Goal: Task Accomplishment & Management: Manage account settings

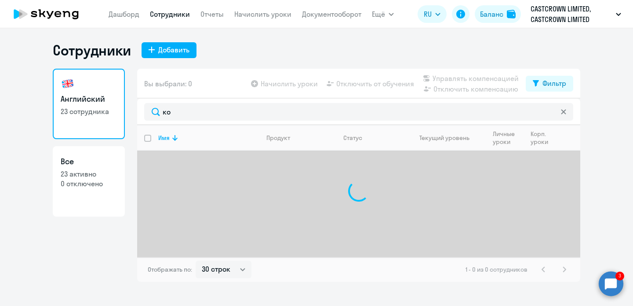
select select "30"
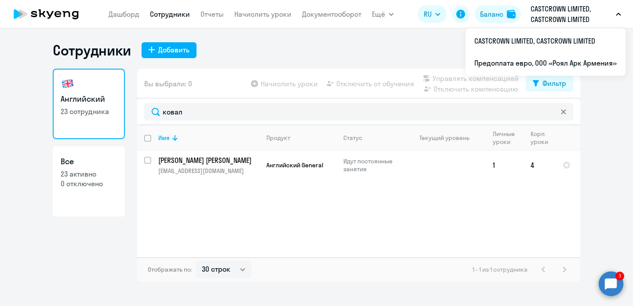
type input "ковал"
click at [561, 17] on p "CASTCROWN LIMITED, CASTCROWN LIMITED" at bounding box center [572, 14] width 82 height 21
click at [558, 18] on p "CASTCROWN LIMITED, CASTCROWN LIMITED" at bounding box center [572, 14] width 82 height 21
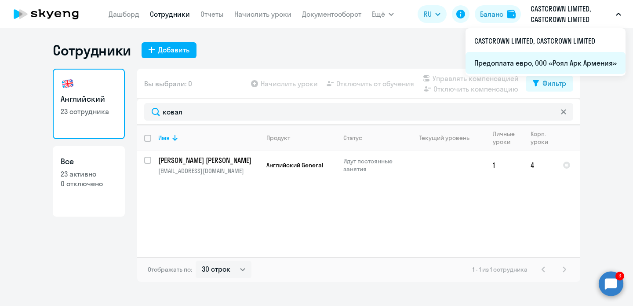
click at [586, 61] on li "Предоплата евро, ООО «Роял Арк Армения»" at bounding box center [546, 63] width 160 height 22
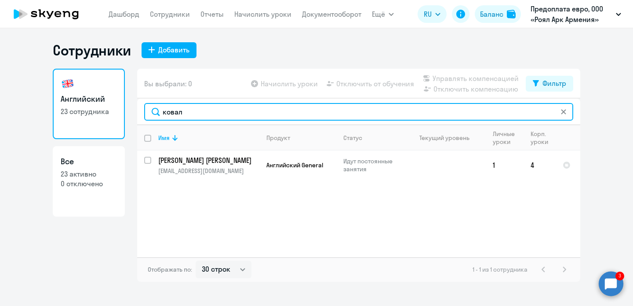
click at [255, 116] on input "ковал" at bounding box center [358, 112] width 429 height 18
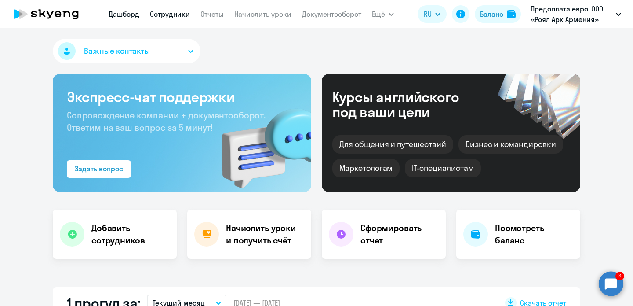
select select "30"
click at [172, 13] on link "Сотрудники" at bounding box center [170, 14] width 40 height 9
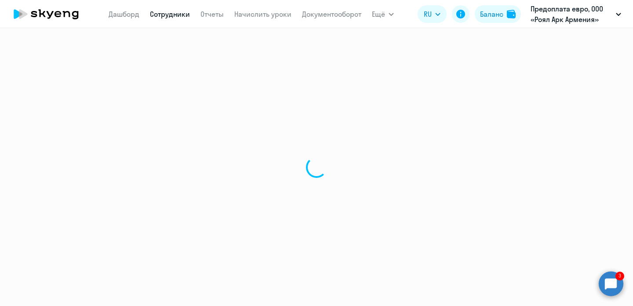
select select "30"
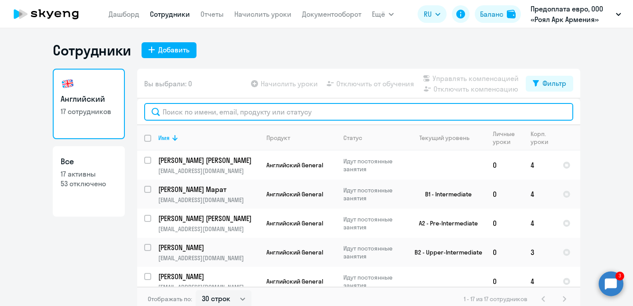
click at [231, 115] on input "text" at bounding box center [358, 112] width 429 height 18
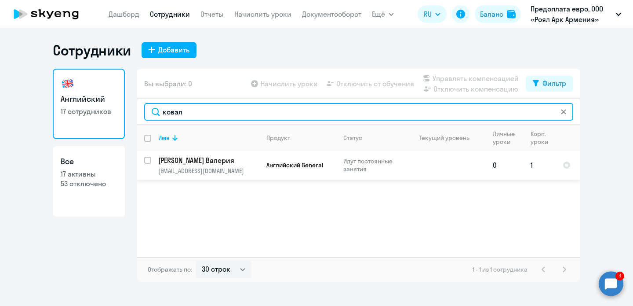
type input "ковал"
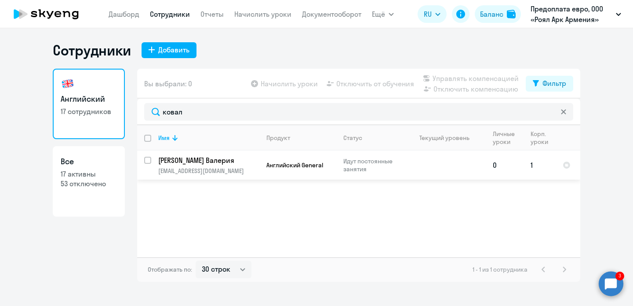
click at [148, 158] on input "select row 40631955" at bounding box center [153, 166] width 18 height 18
checkbox input "true"
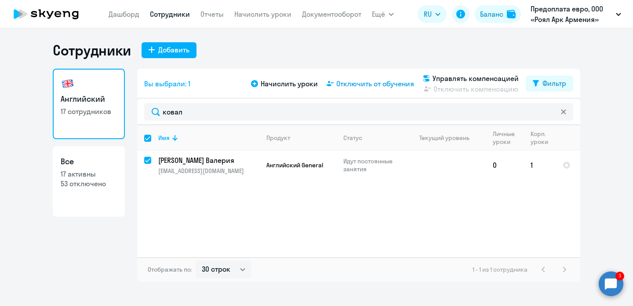
click at [367, 87] on span "Отключить от обучения" at bounding box center [375, 83] width 78 height 11
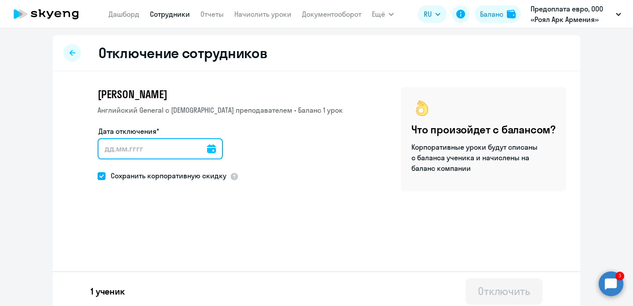
click at [198, 148] on input "Дата отключения*" at bounding box center [160, 148] width 125 height 21
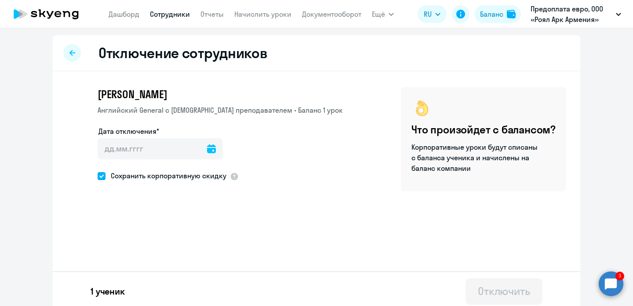
click at [207, 150] on icon at bounding box center [211, 148] width 9 height 9
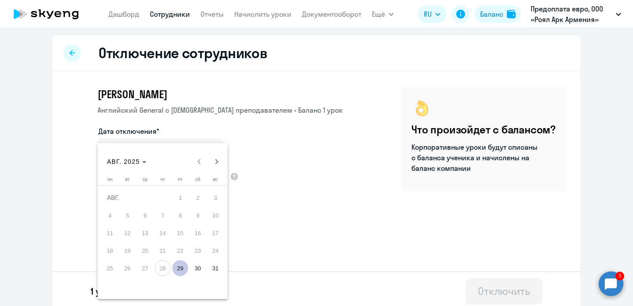
click at [197, 267] on span "30" at bounding box center [198, 268] width 16 height 16
type input "[DATE]"
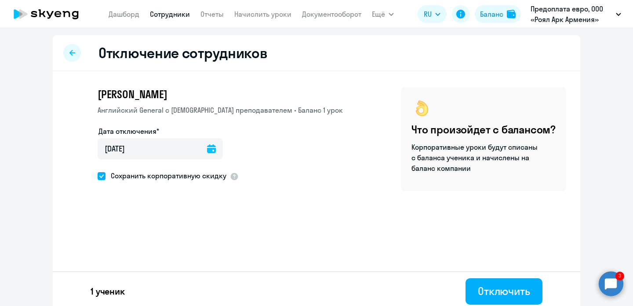
click at [207, 148] on icon at bounding box center [211, 148] width 9 height 9
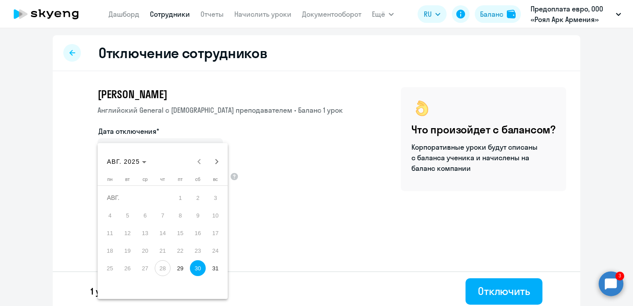
click at [182, 271] on span "29" at bounding box center [180, 268] width 16 height 16
type input "[DATE]"
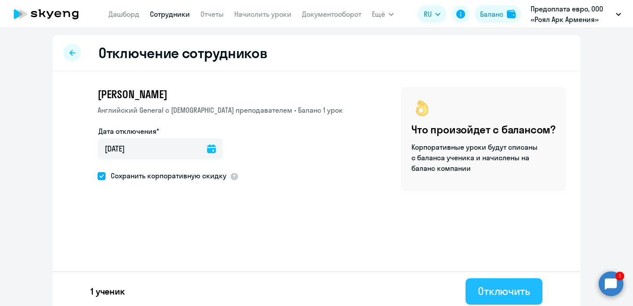
click at [482, 300] on button "Отключить" at bounding box center [504, 291] width 77 height 26
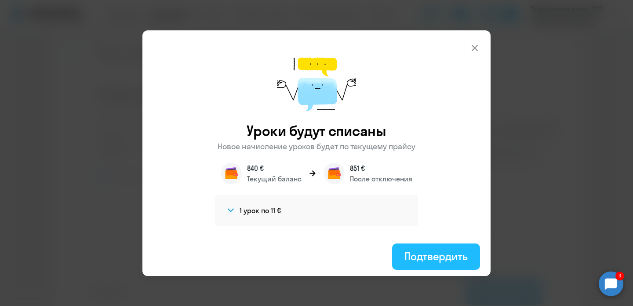
click at [452, 255] on div "Подтвердить" at bounding box center [435, 256] width 63 height 14
